Goal: Information Seeking & Learning: Learn about a topic

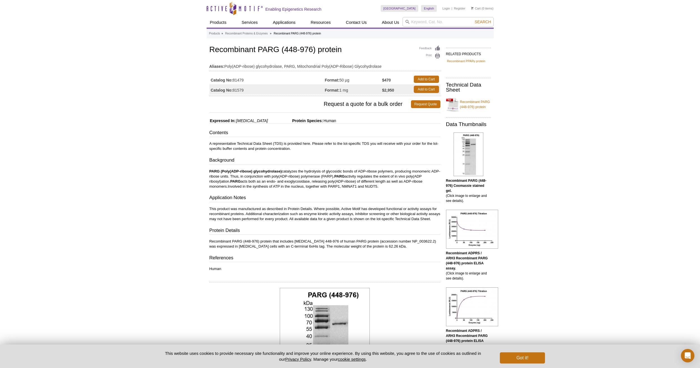
drag, startPoint x: 207, startPoint y: 170, endPoint x: 394, endPoint y: 188, distance: 188.1
click at [378, 188] on div at bounding box center [378, 188] width 0 height 0
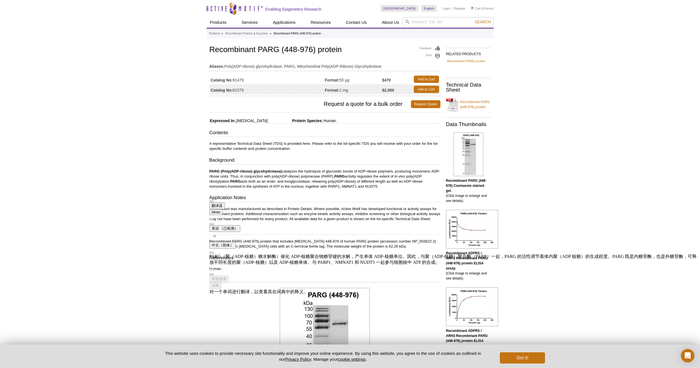
click at [371, 158] on h3 "Background" at bounding box center [324, 161] width 231 height 8
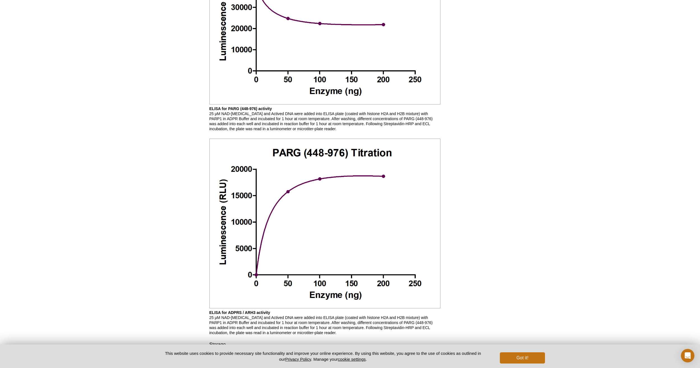
scroll to position [533, 0]
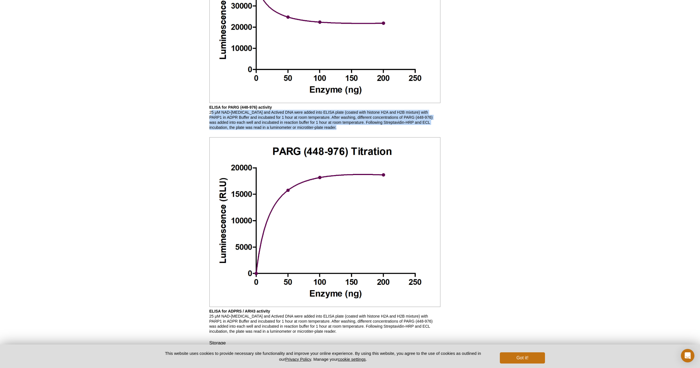
drag, startPoint x: 208, startPoint y: 115, endPoint x: 296, endPoint y: 137, distance: 90.2
drag, startPoint x: 296, startPoint y: 137, endPoint x: 306, endPoint y: 140, distance: 10.6
click at [292, 135] on div at bounding box center [292, 135] width 0 height 0
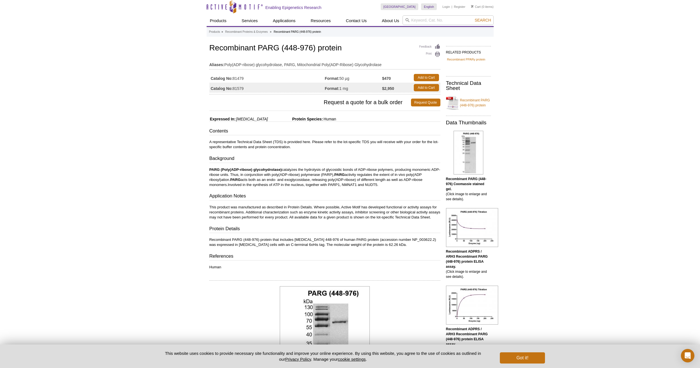
scroll to position [0, 0]
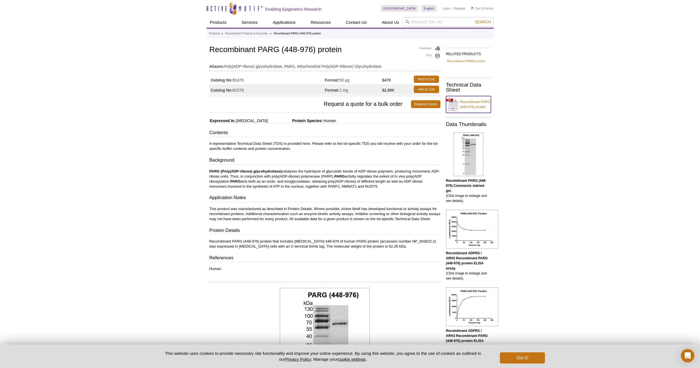
click at [477, 101] on link "Recombinant PARG (448-976) protein" at bounding box center [468, 104] width 45 height 17
